Goal: Navigation & Orientation: Find specific page/section

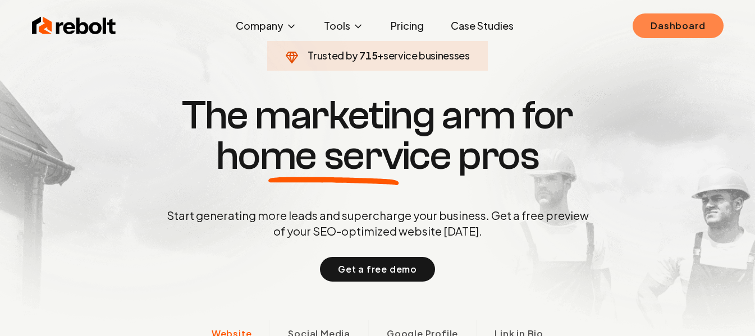
click at [665, 24] on link "Dashboard" at bounding box center [678, 25] width 90 height 25
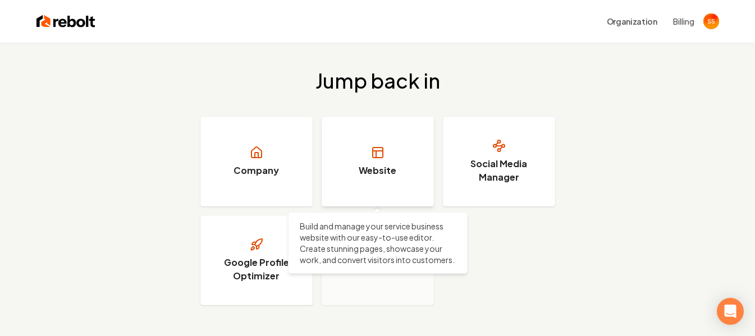
click at [374, 160] on link "Website" at bounding box center [378, 162] width 112 height 90
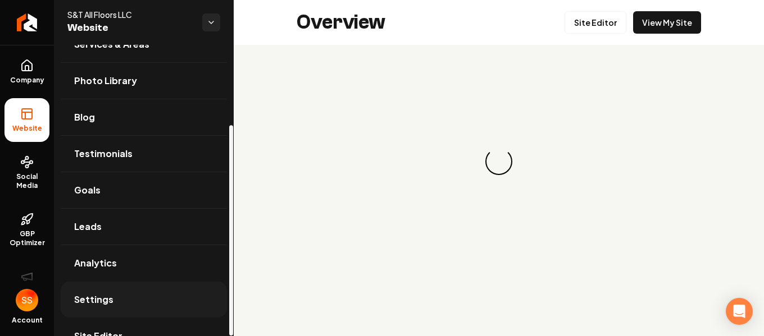
scroll to position [111, 0]
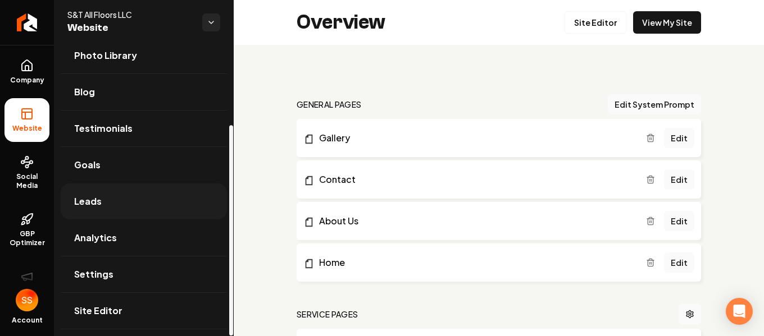
click at [97, 207] on span "Leads" at bounding box center [88, 201] width 28 height 13
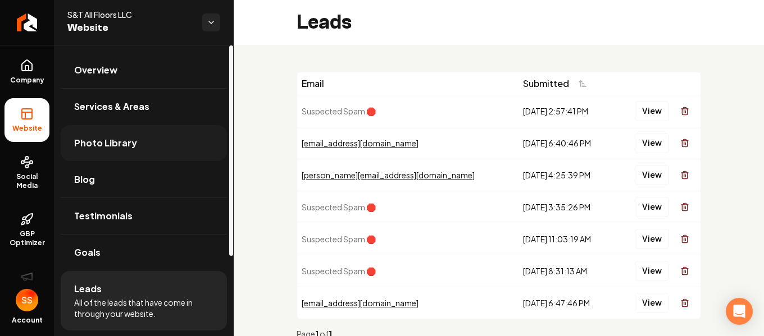
click at [119, 145] on span "Photo Library" at bounding box center [105, 142] width 63 height 13
